Goal: Transaction & Acquisition: Purchase product/service

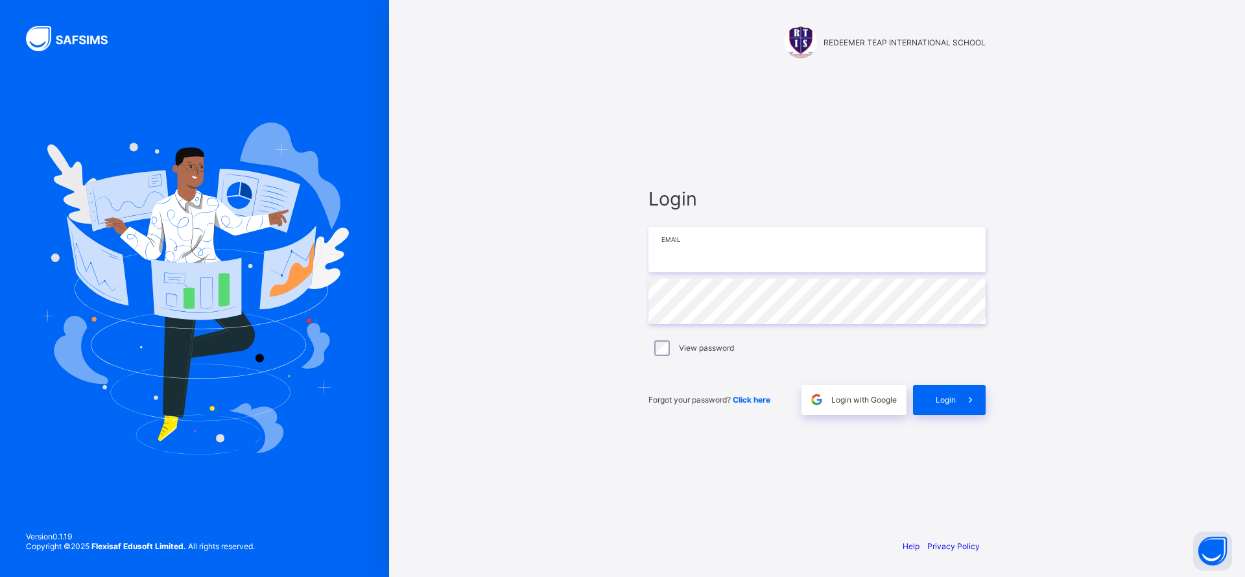
click at [741, 237] on input "email" at bounding box center [817, 249] width 337 height 45
paste input "**********"
type input "**********"
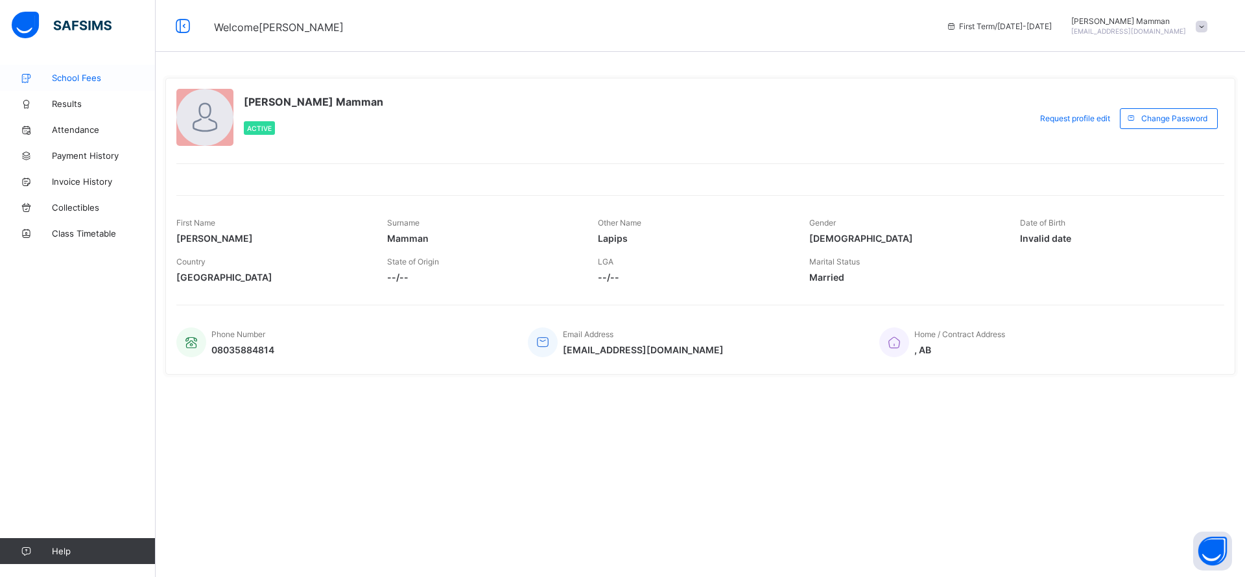
click at [85, 82] on span "School Fees" at bounding box center [104, 78] width 104 height 10
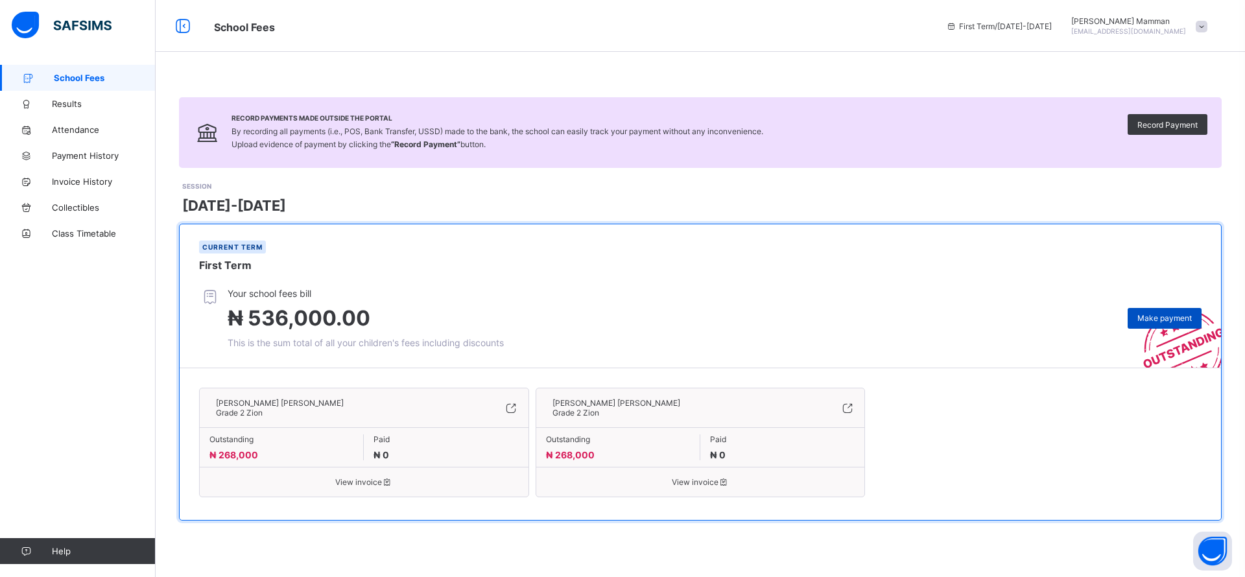
click at [1160, 320] on span "Make payment" at bounding box center [1165, 318] width 54 height 10
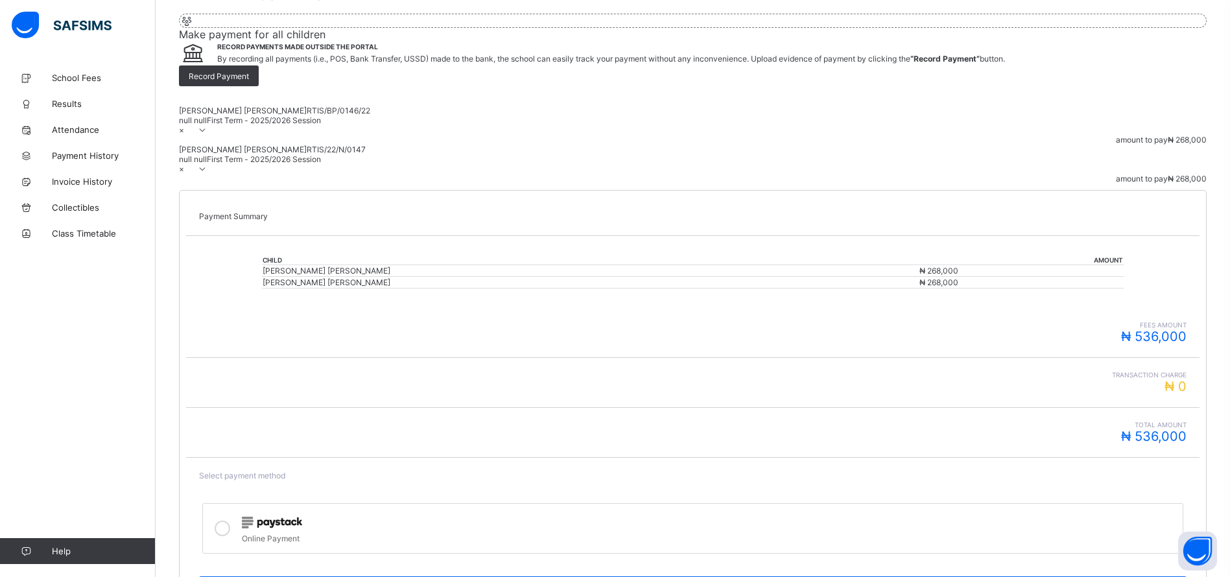
scroll to position [148, 0]
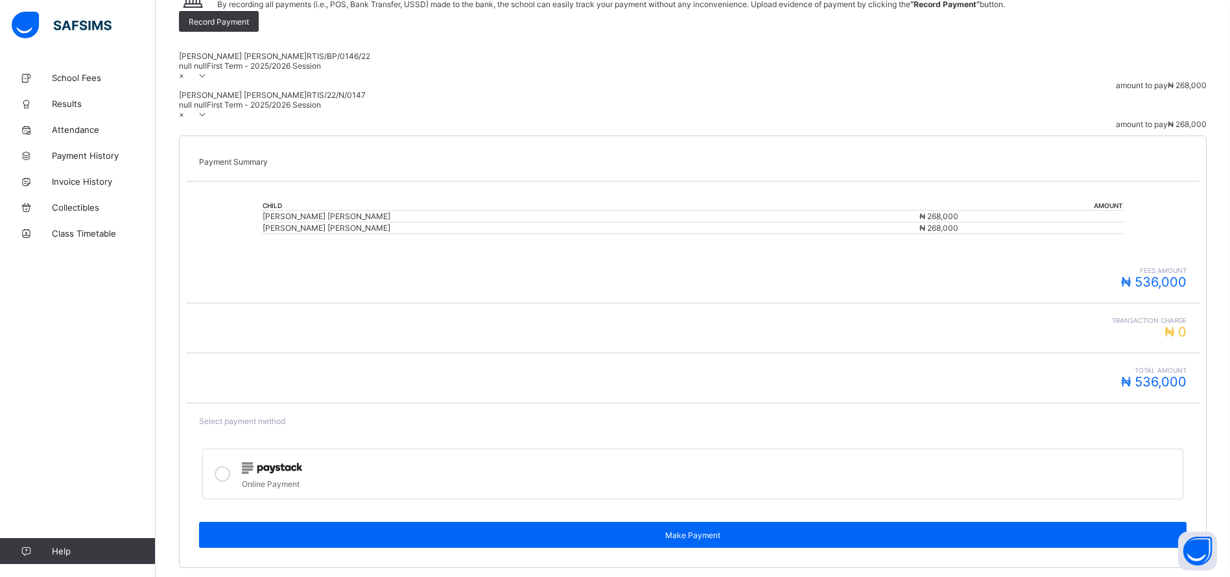
click at [302, 462] on img at bounding box center [272, 468] width 60 height 12
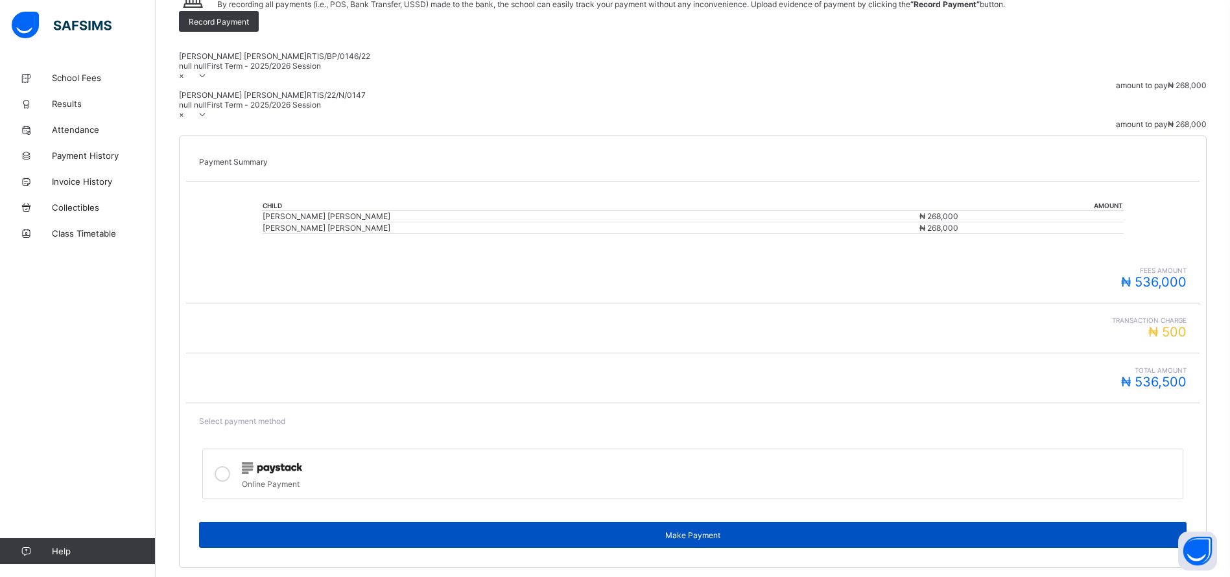
click at [988, 522] on div "Make Payment" at bounding box center [693, 535] width 988 height 26
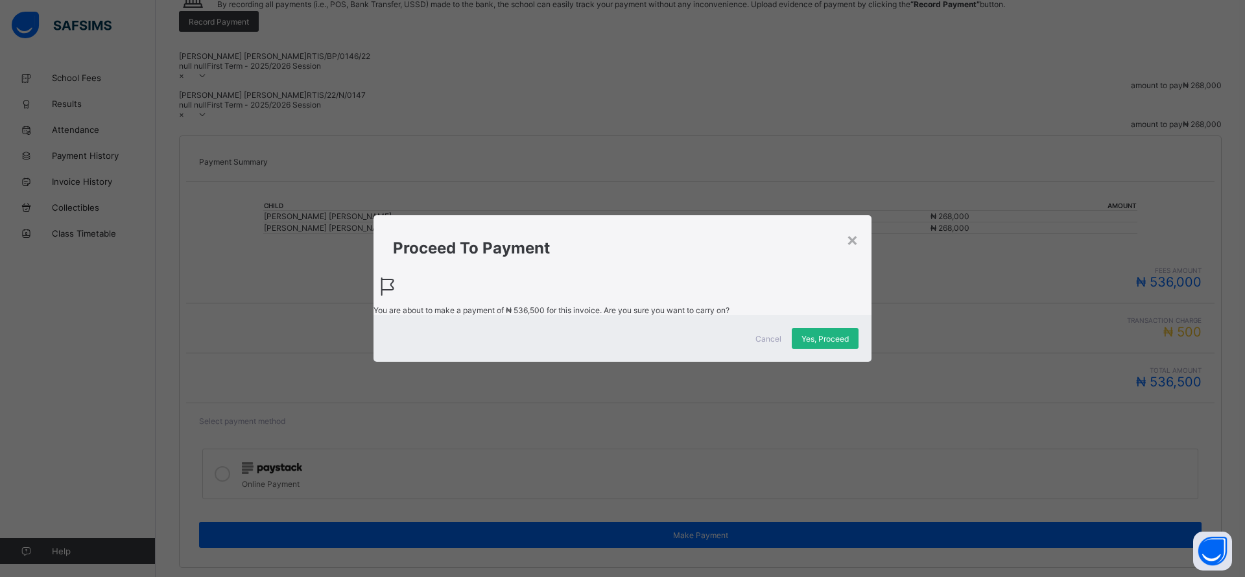
click at [825, 344] on span "Yes, Proceed" at bounding box center [825, 339] width 47 height 10
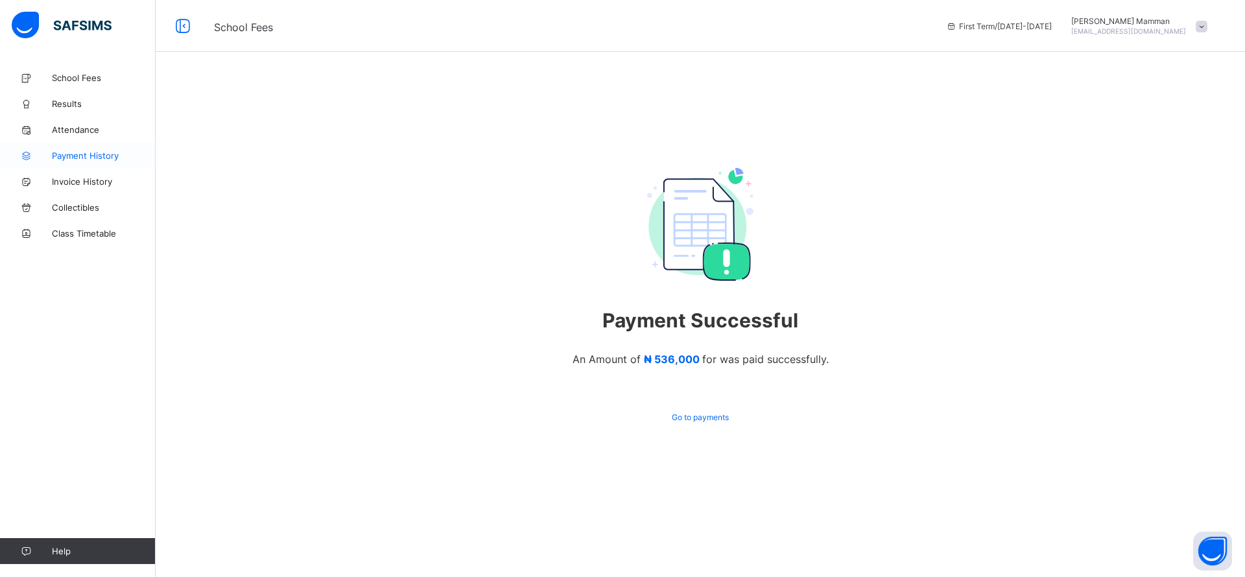
click at [83, 154] on span "Payment History" at bounding box center [104, 155] width 104 height 10
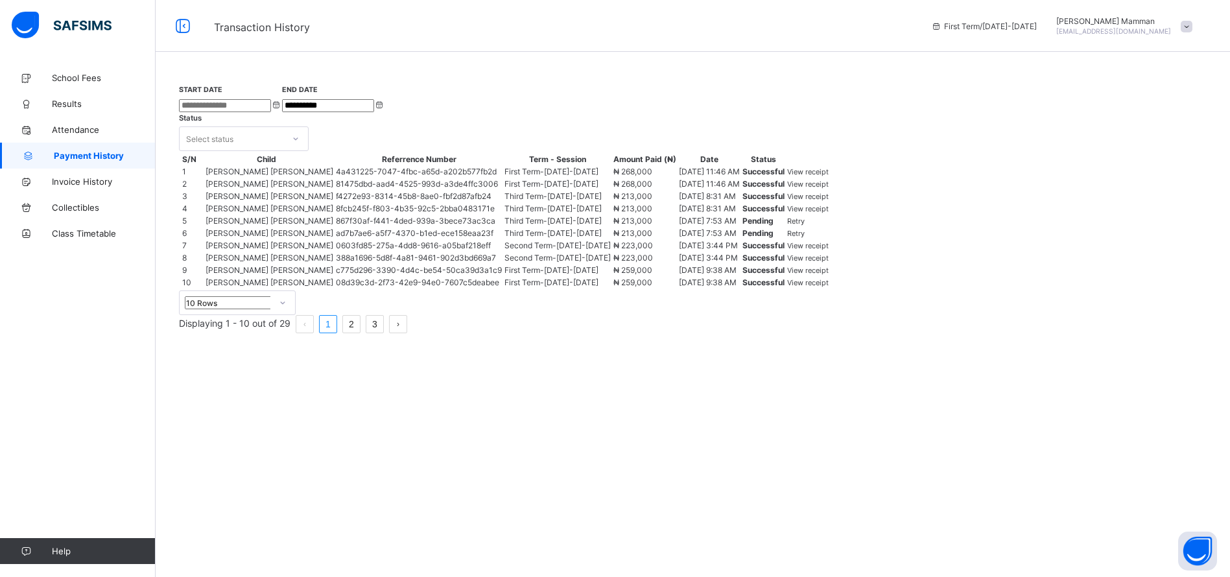
click at [829, 176] on span "View receipt" at bounding box center [808, 171] width 42 height 9
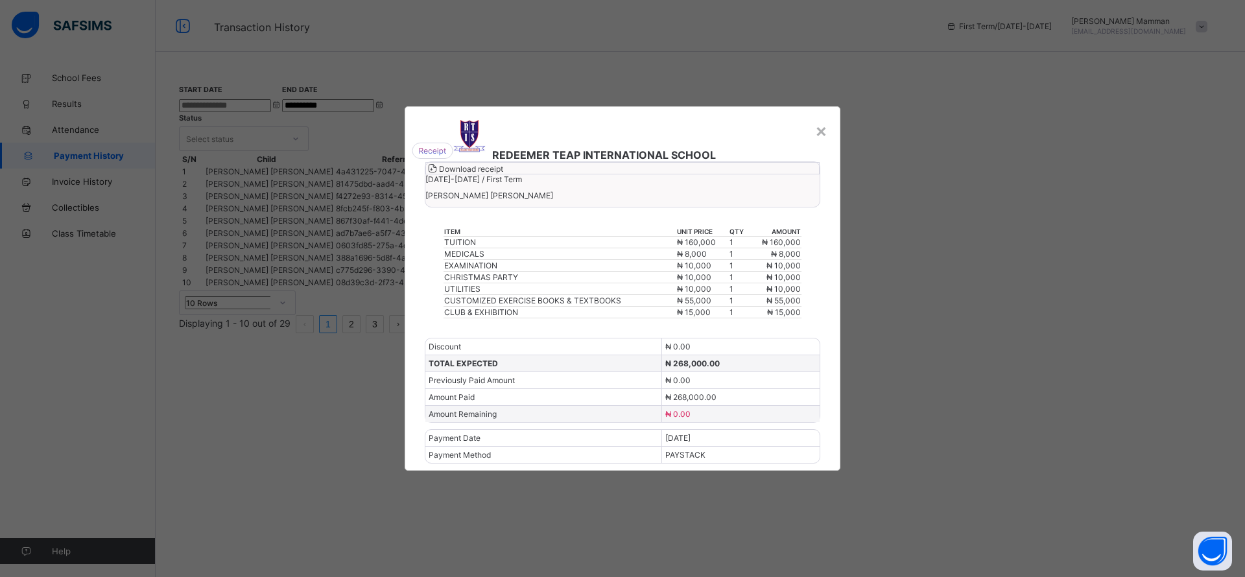
click at [503, 174] on span "Download receipt" at bounding box center [471, 169] width 64 height 10
click at [770, 174] on div "Download receipt" at bounding box center [622, 168] width 394 height 12
click at [824, 119] on div "×" at bounding box center [821, 130] width 12 height 22
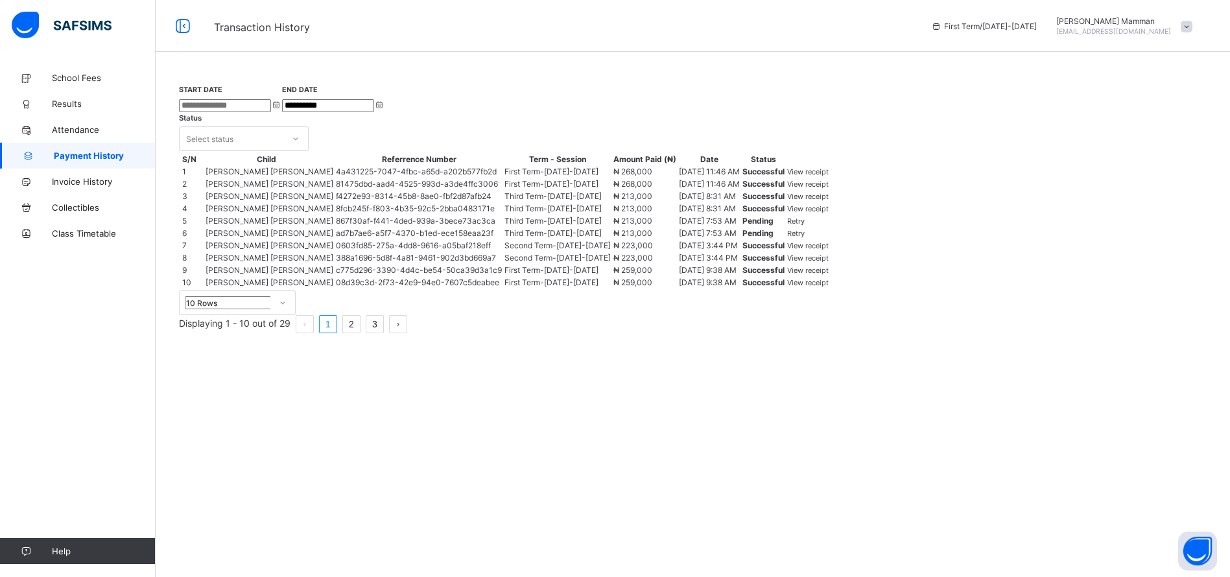
click at [829, 189] on span "View receipt" at bounding box center [808, 184] width 42 height 9
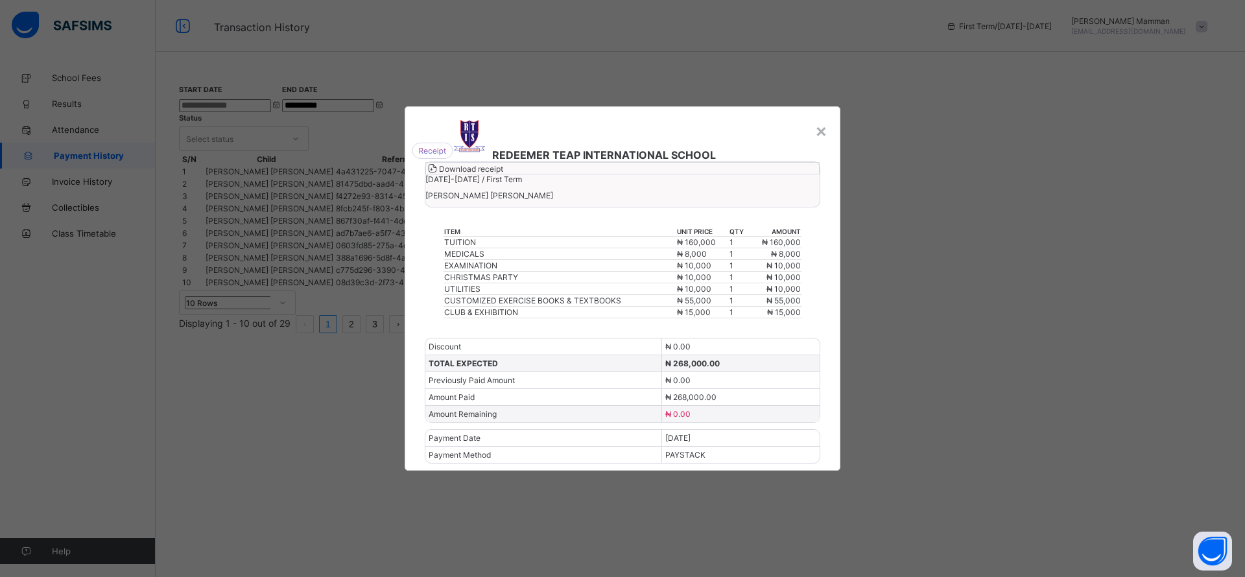
click at [742, 174] on div "Download receipt" at bounding box center [622, 168] width 394 height 12
